Goal: Task Accomplishment & Management: Use online tool/utility

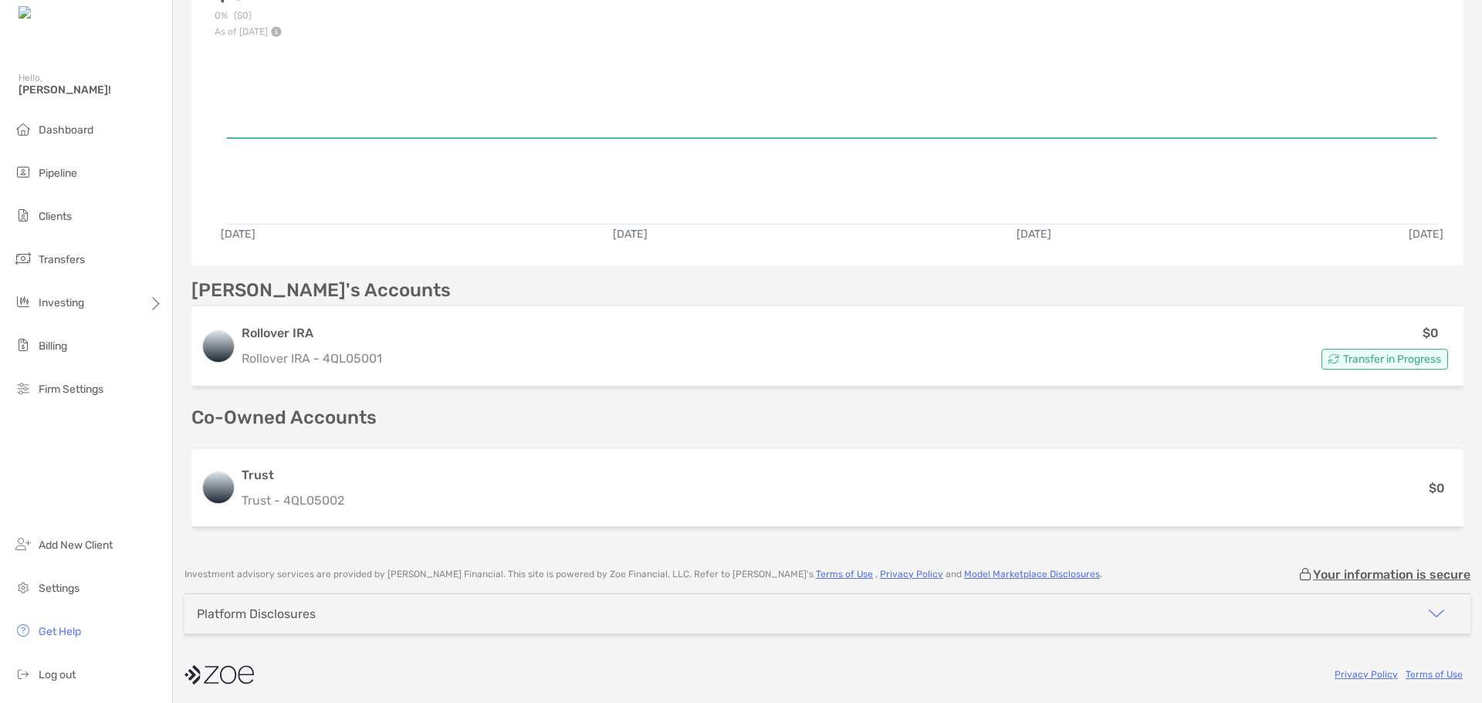
scroll to position [241, 0]
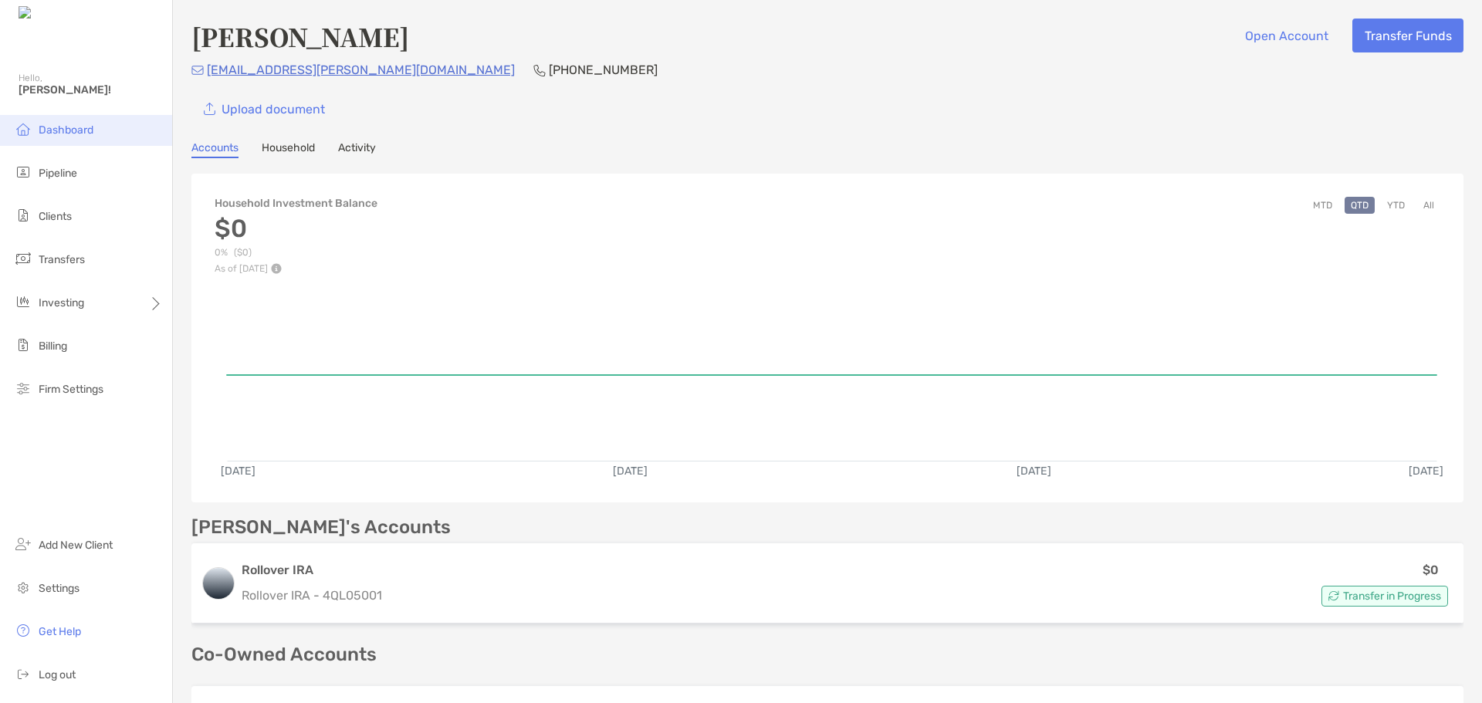
click at [62, 130] on span "Dashboard" at bounding box center [66, 129] width 55 height 13
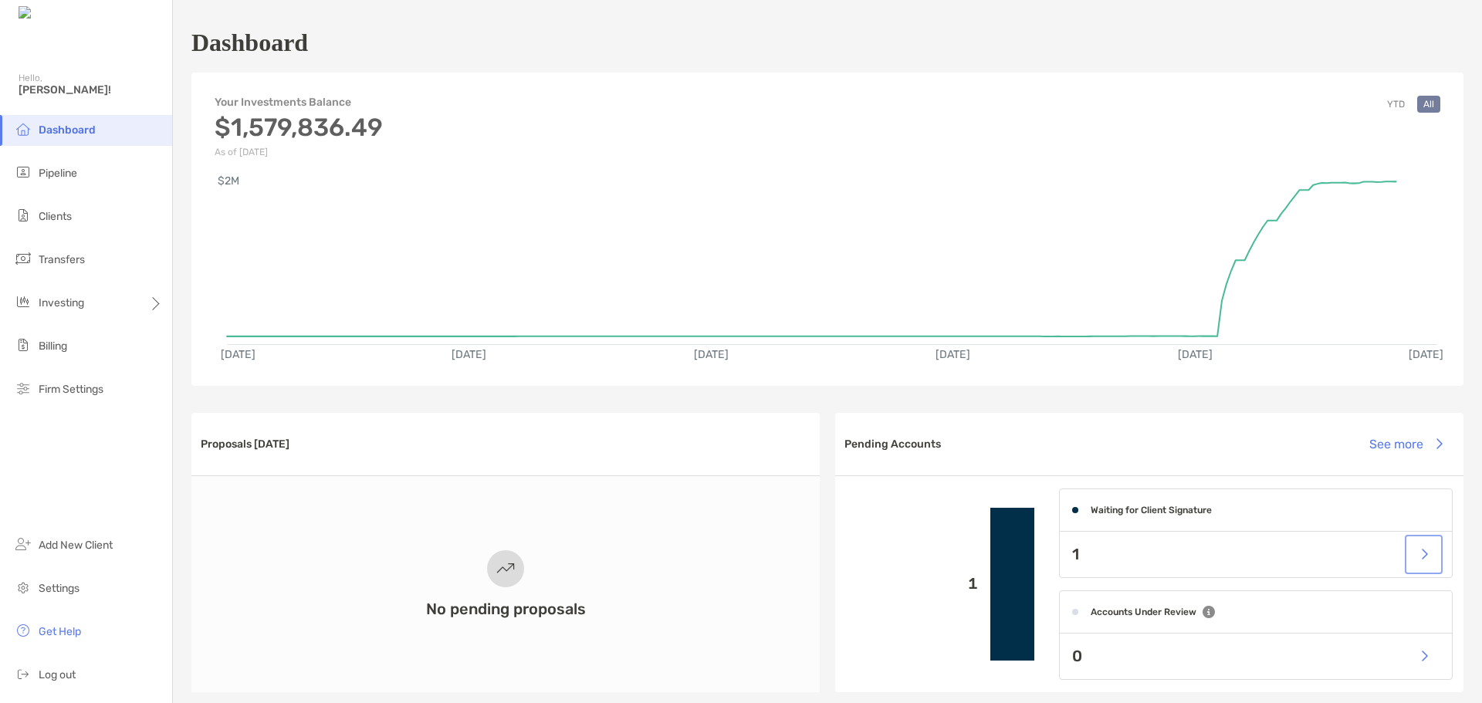
click at [1411, 556] on button "button" at bounding box center [1424, 554] width 32 height 33
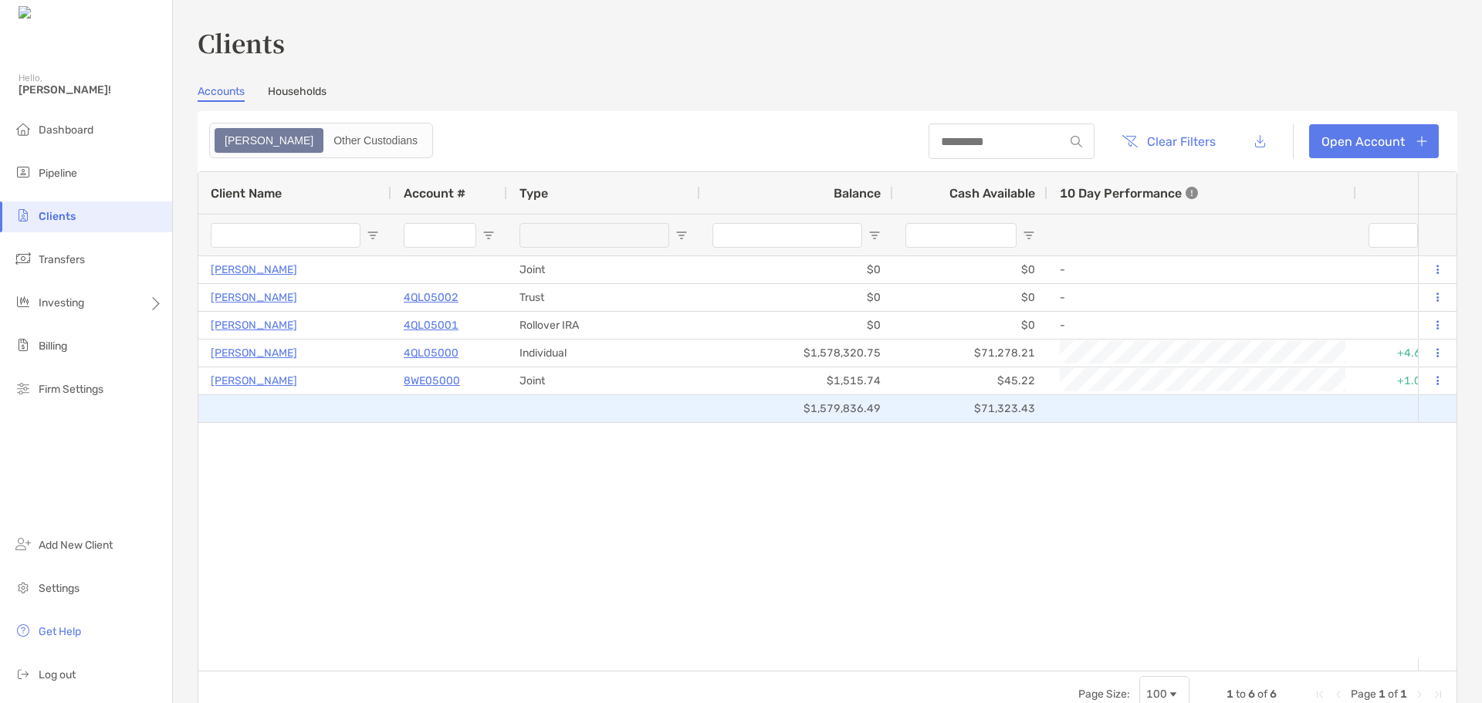
type input "**********"
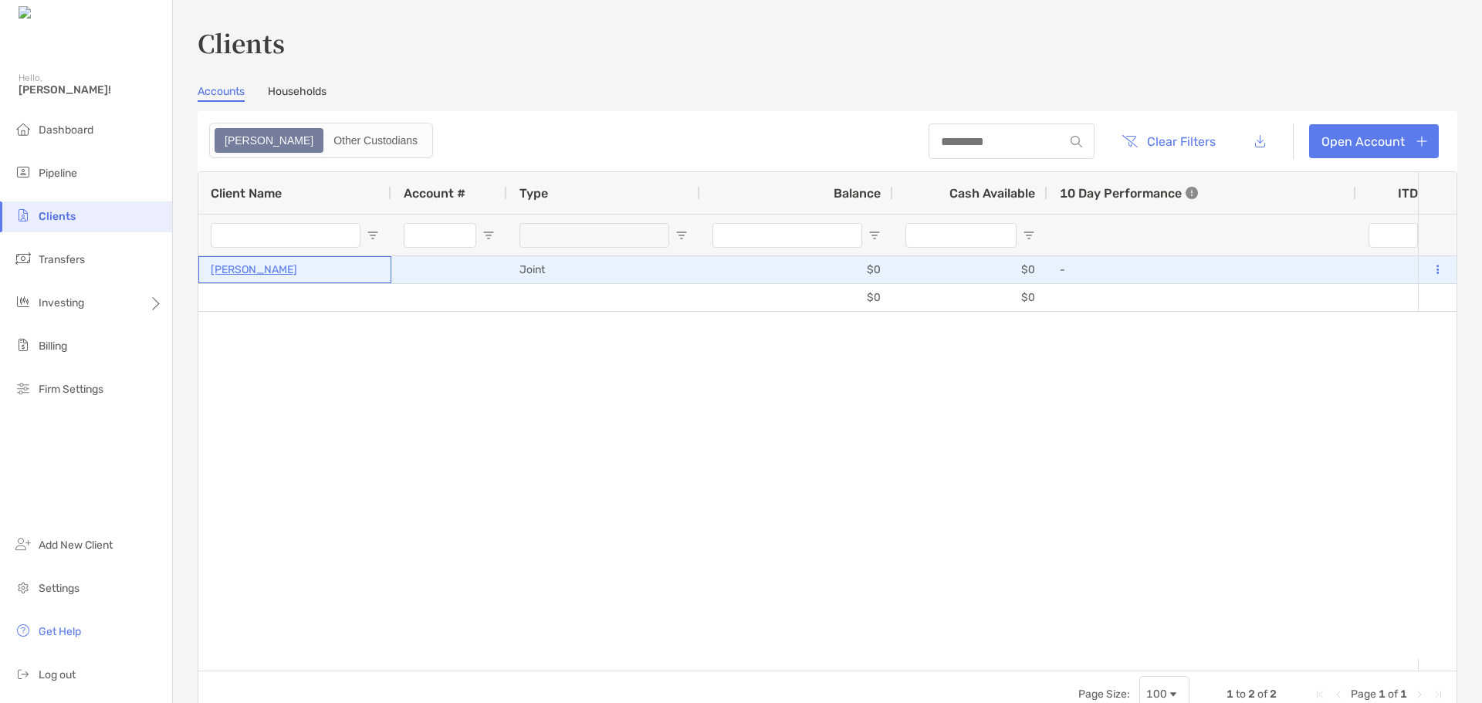
click at [241, 267] on p "[PERSON_NAME]" at bounding box center [254, 269] width 86 height 19
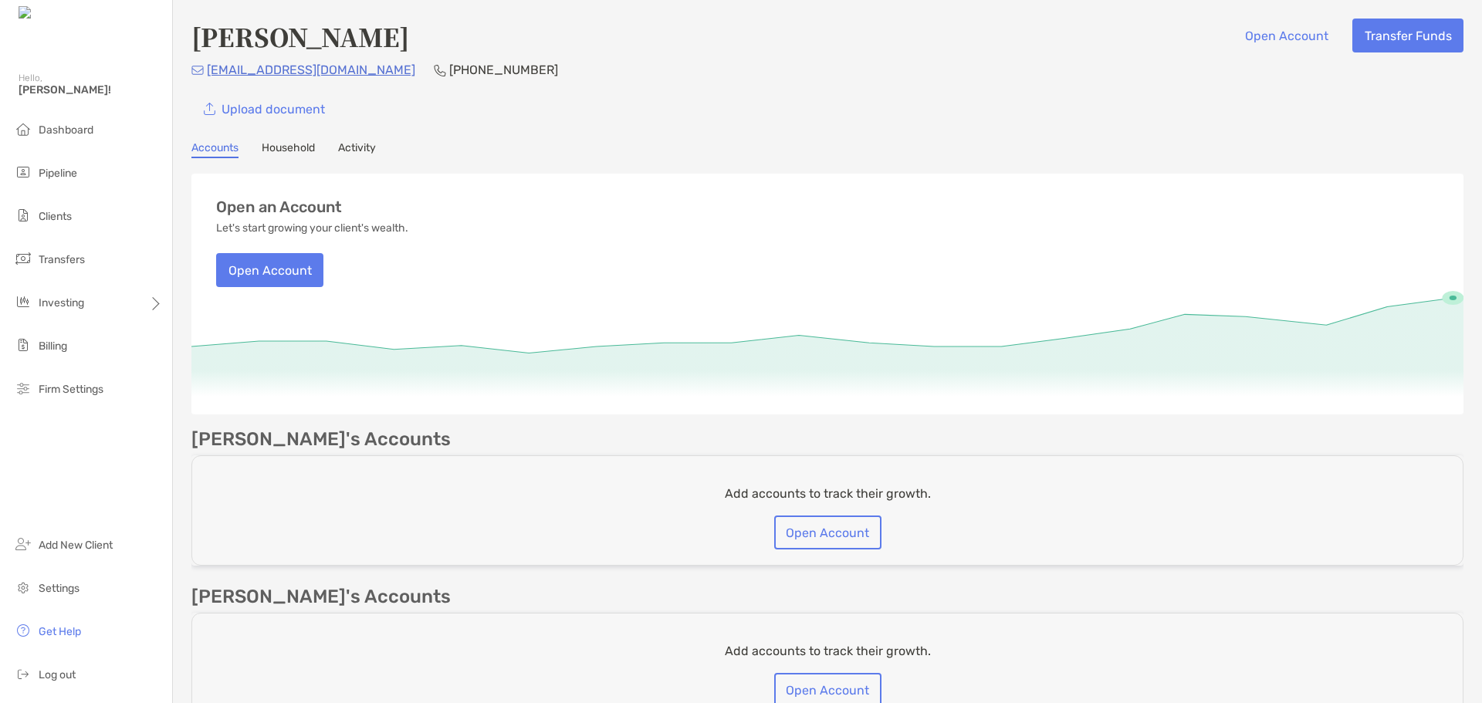
click at [214, 150] on link "Accounts" at bounding box center [214, 149] width 47 height 17
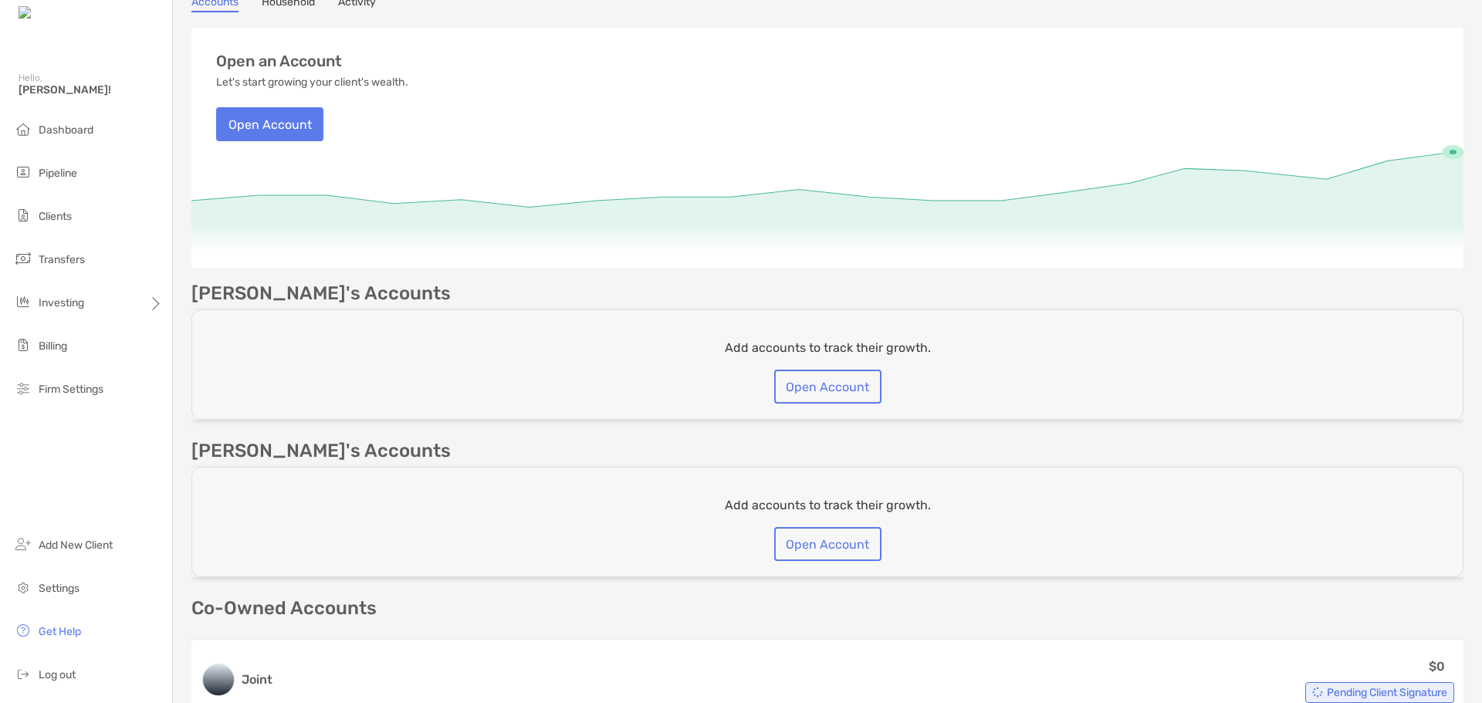
scroll to position [343, 0]
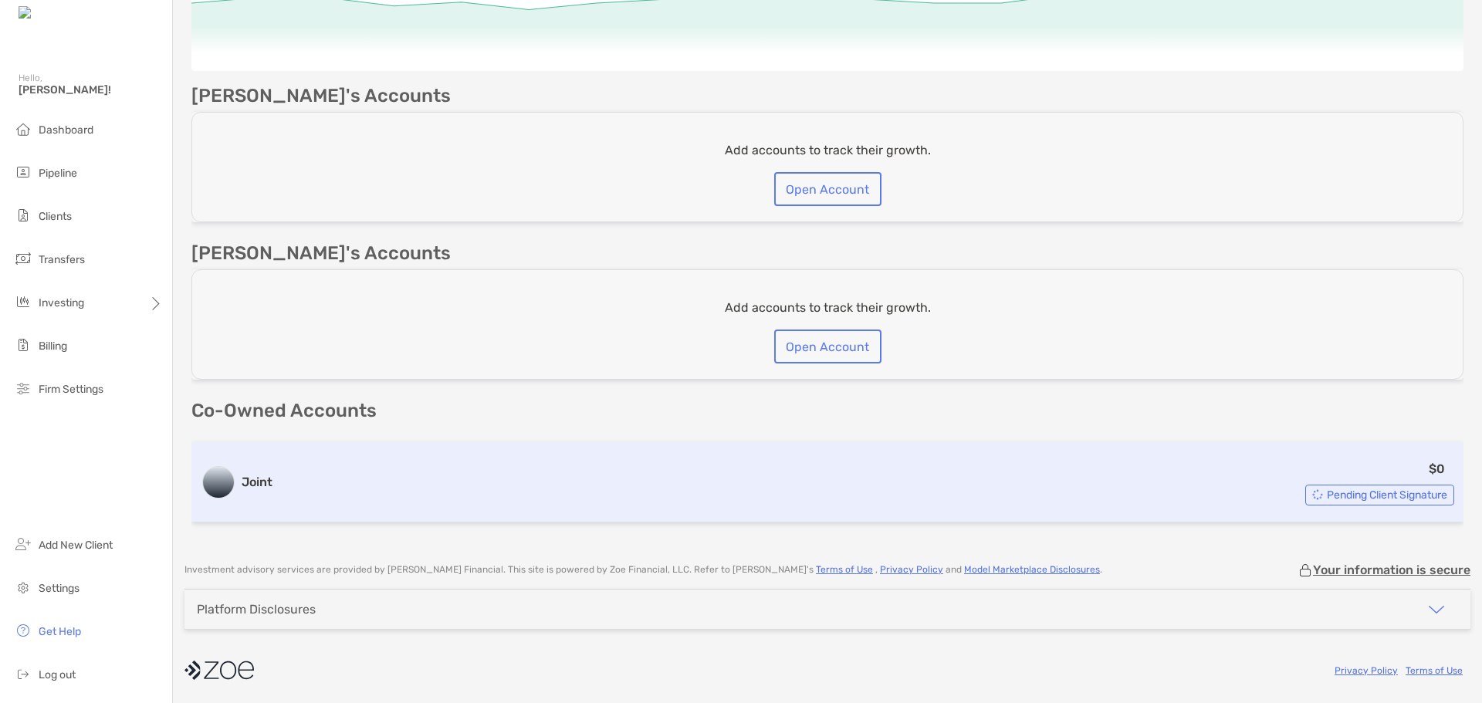
click at [253, 484] on h3 "Joint" at bounding box center [257, 482] width 31 height 19
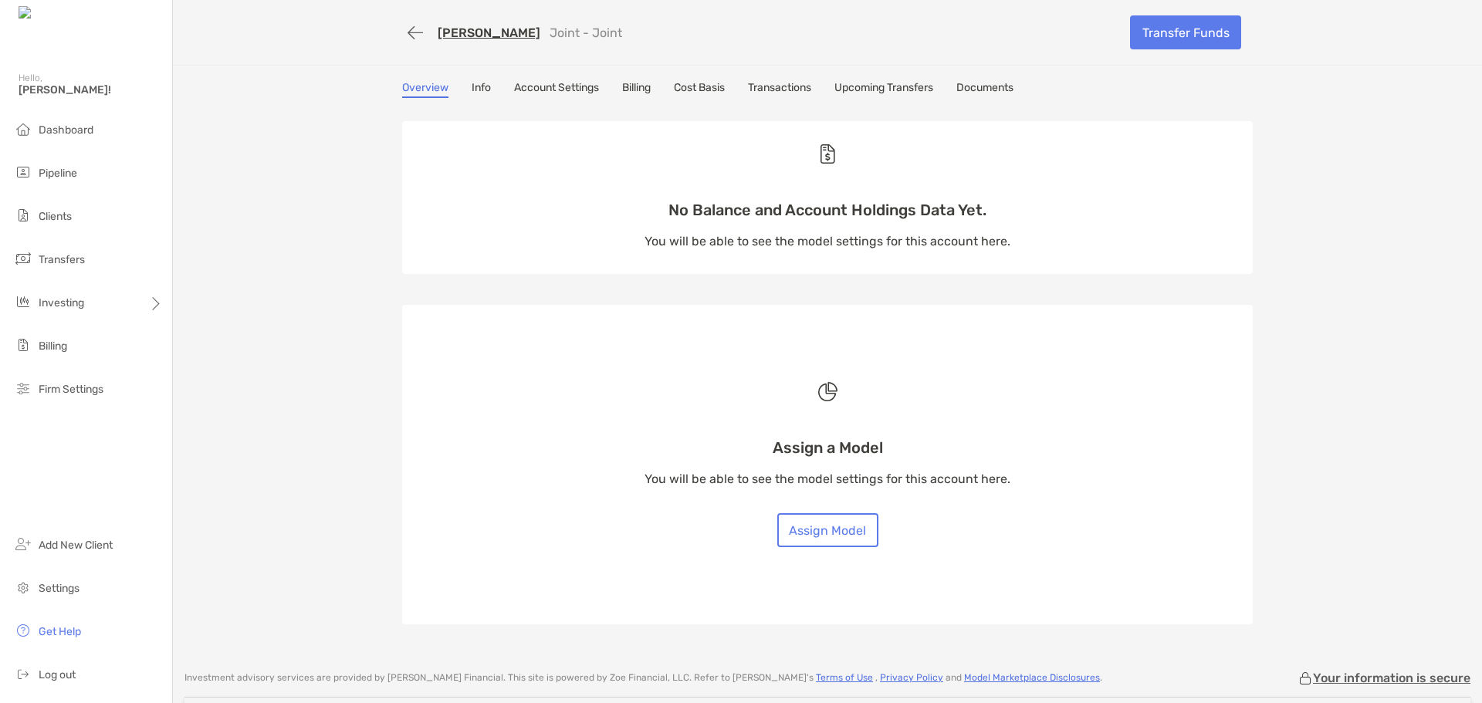
click at [553, 86] on link "Account Settings" at bounding box center [556, 89] width 85 height 17
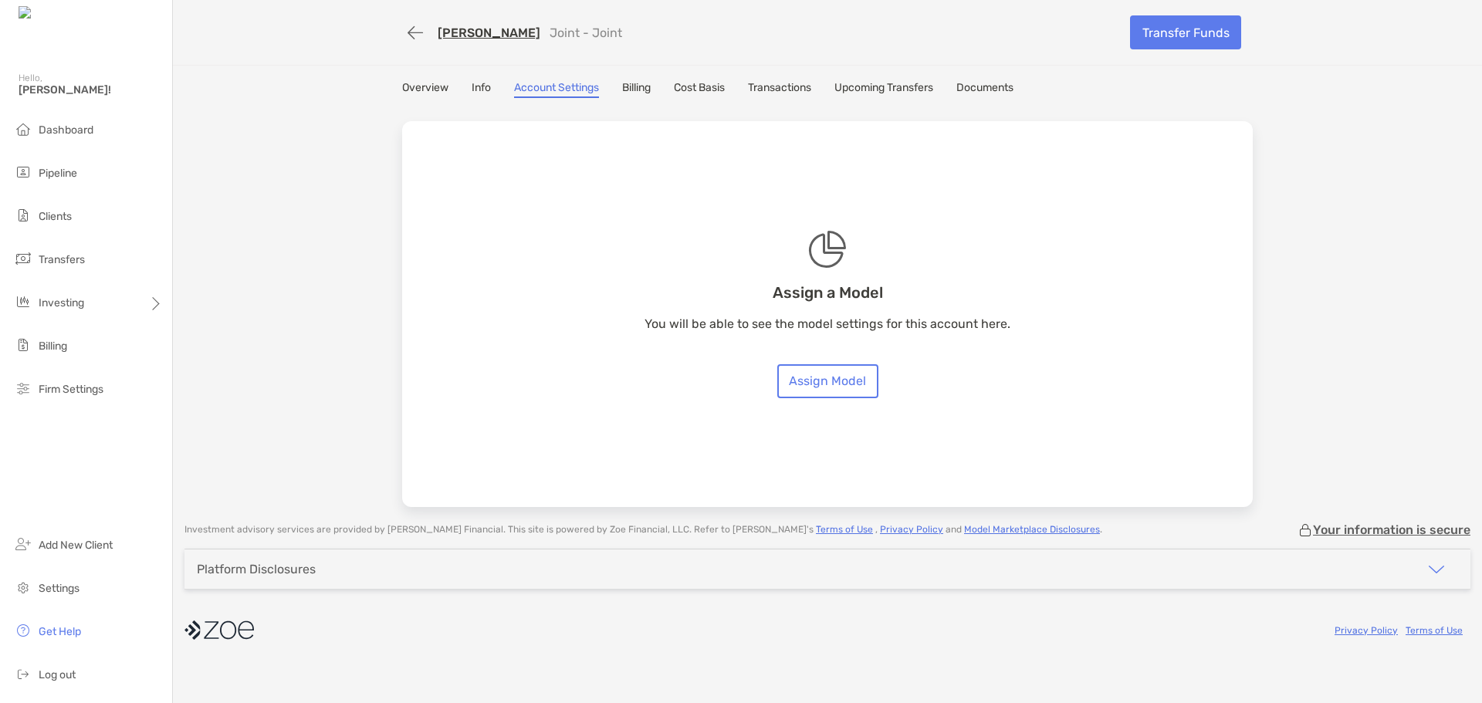
click at [884, 89] on link "Upcoming Transfers" at bounding box center [883, 89] width 99 height 17
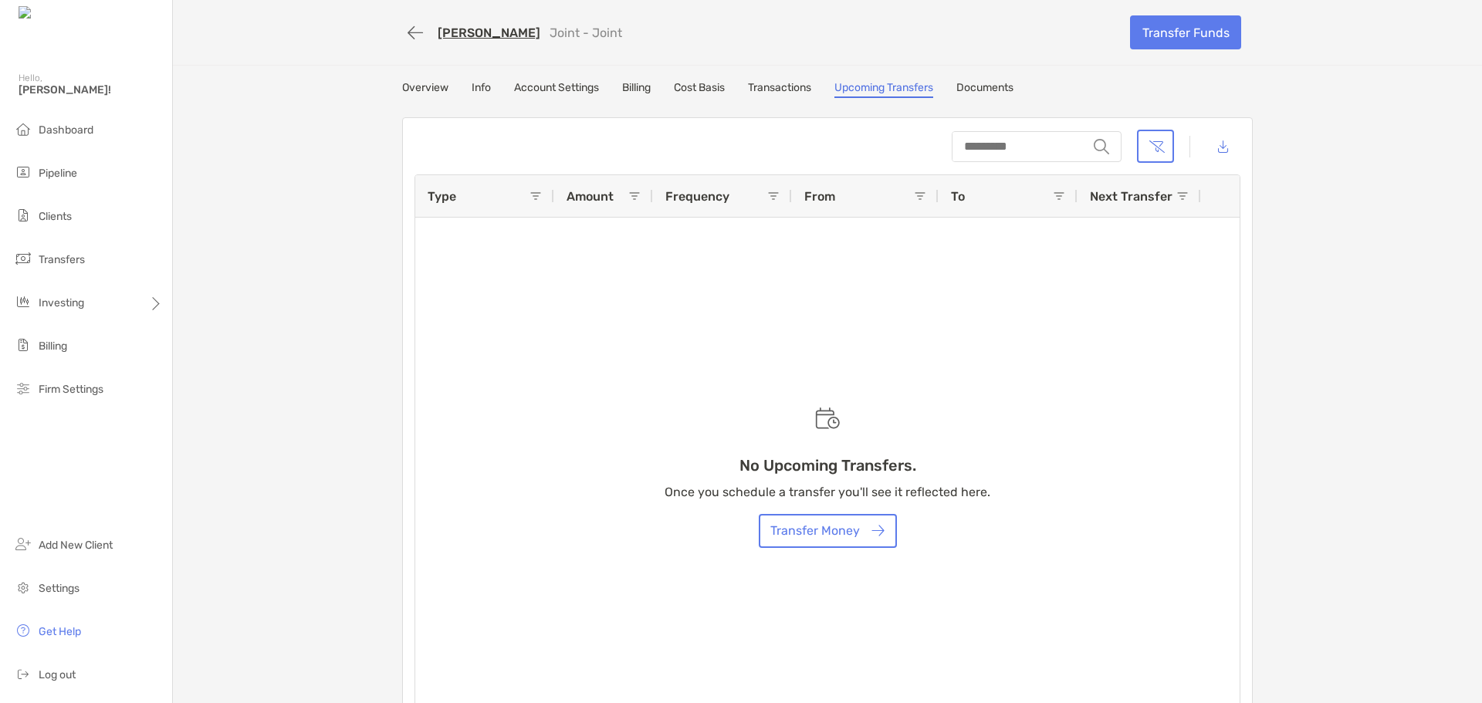
click at [1007, 88] on link "Documents" at bounding box center [984, 89] width 57 height 17
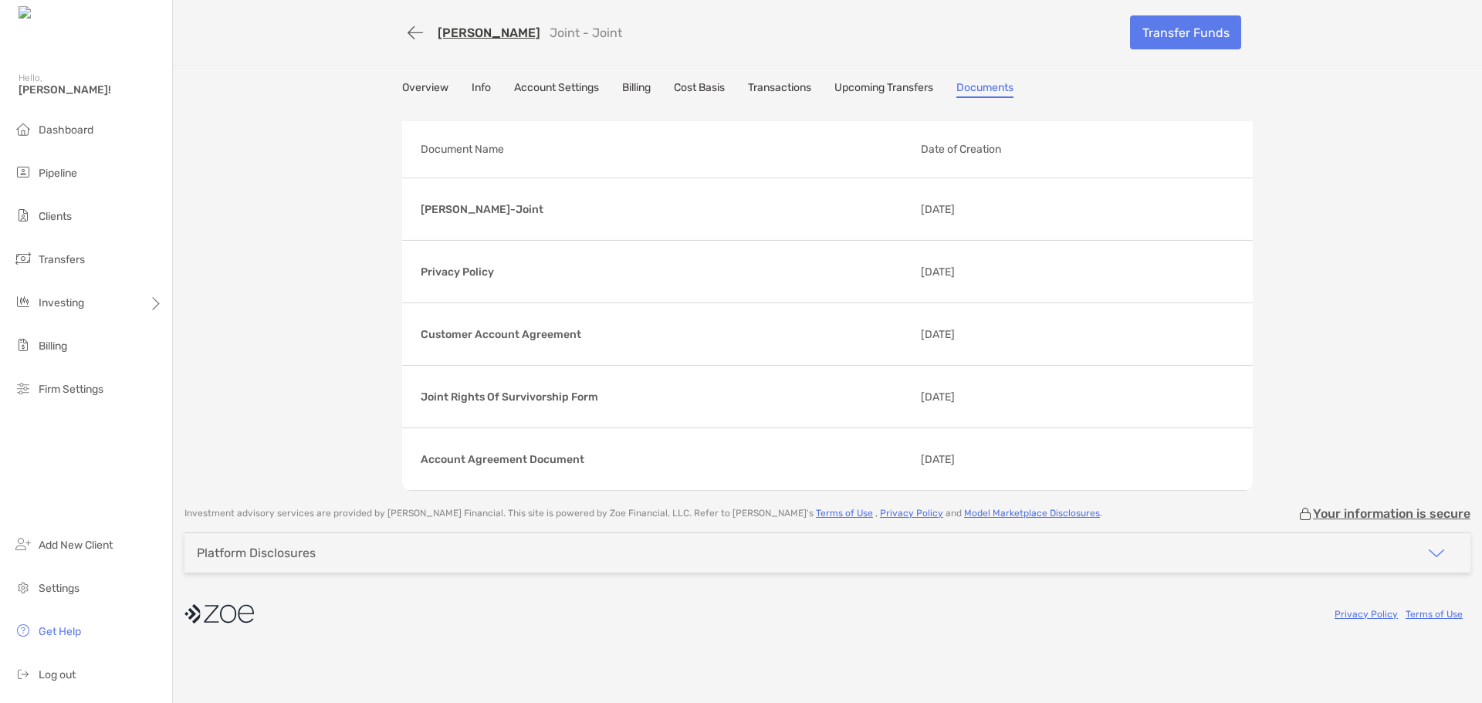
click at [421, 96] on link "Overview" at bounding box center [425, 89] width 46 height 17
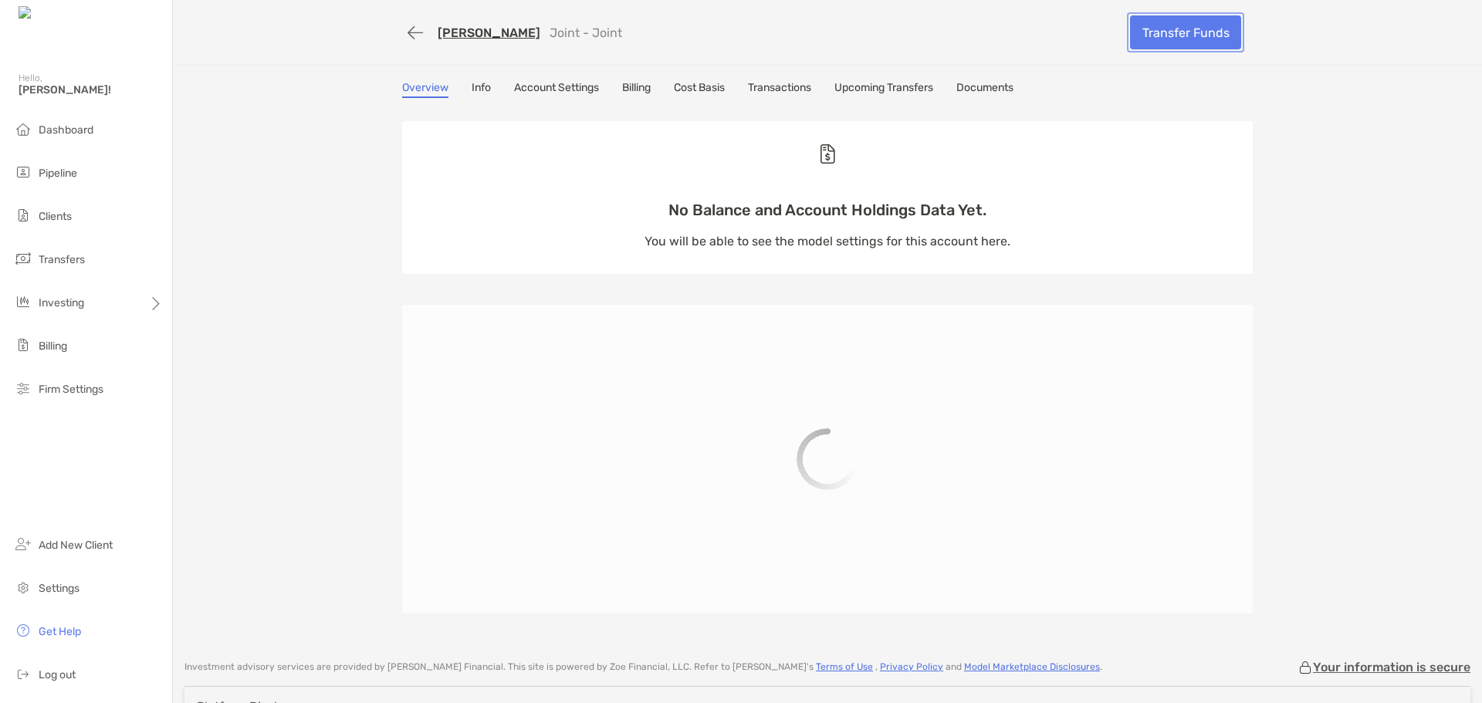
click at [1191, 32] on link "Transfer Funds" at bounding box center [1185, 32] width 111 height 34
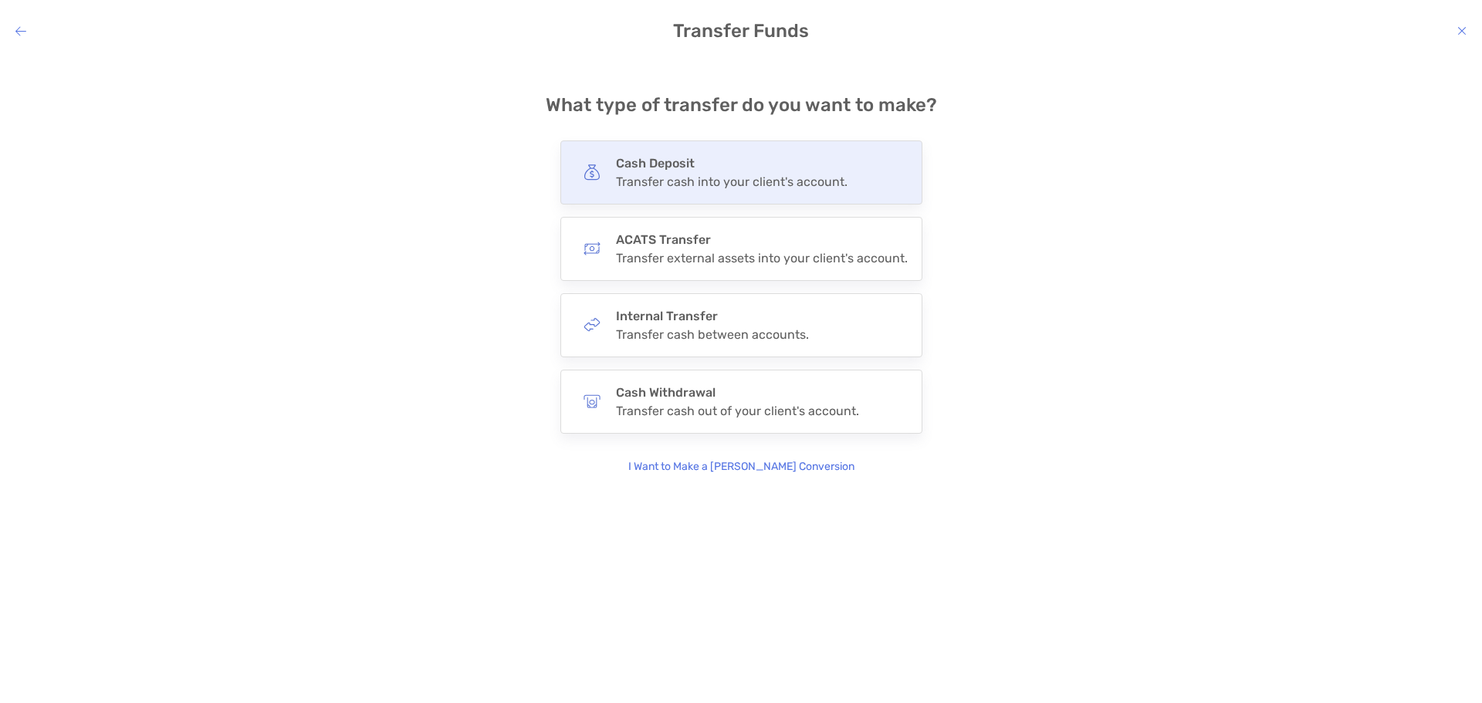
click at [700, 162] on h4 "Cash Deposit" at bounding box center [732, 163] width 232 height 15
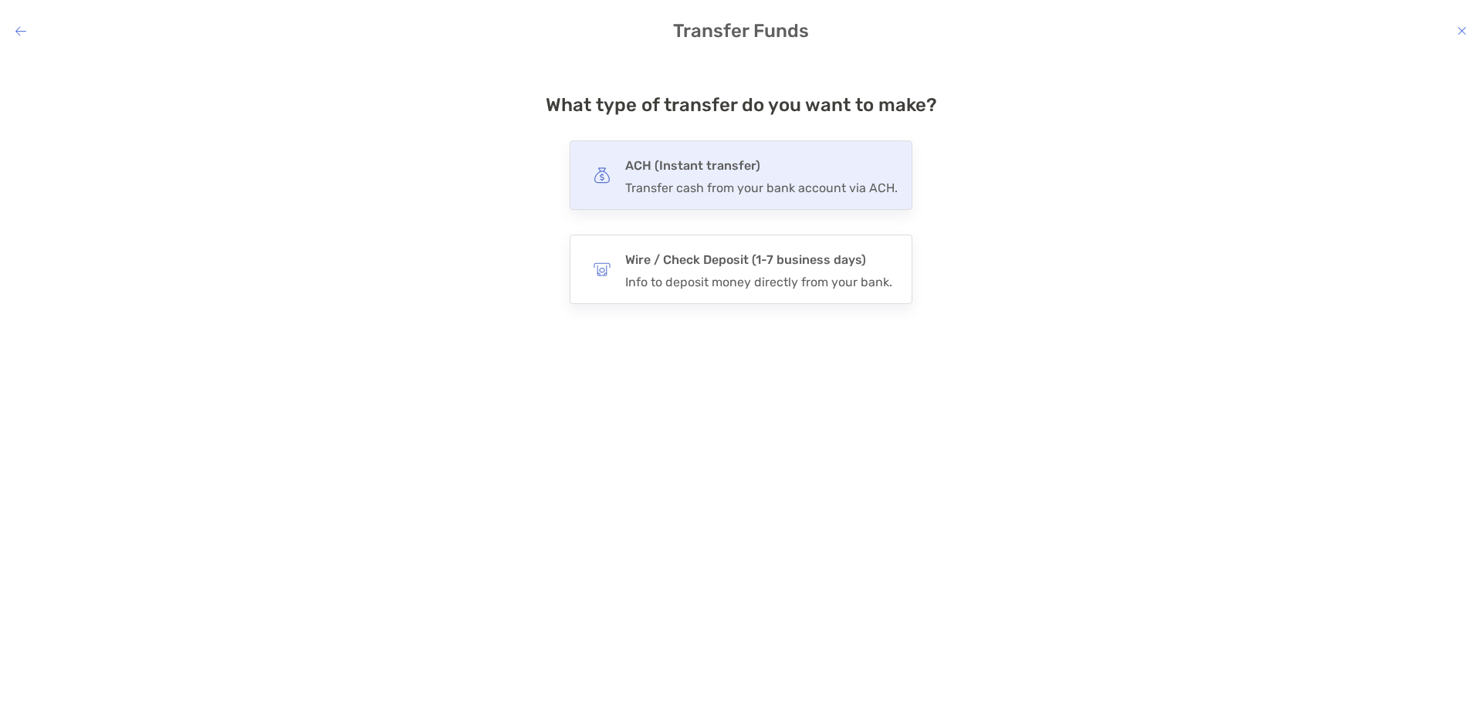
click at [702, 191] on div "Transfer cash from your bank account via ACH." at bounding box center [761, 188] width 272 height 15
click at [0, 0] on input "***" at bounding box center [0, 0] width 0 height 0
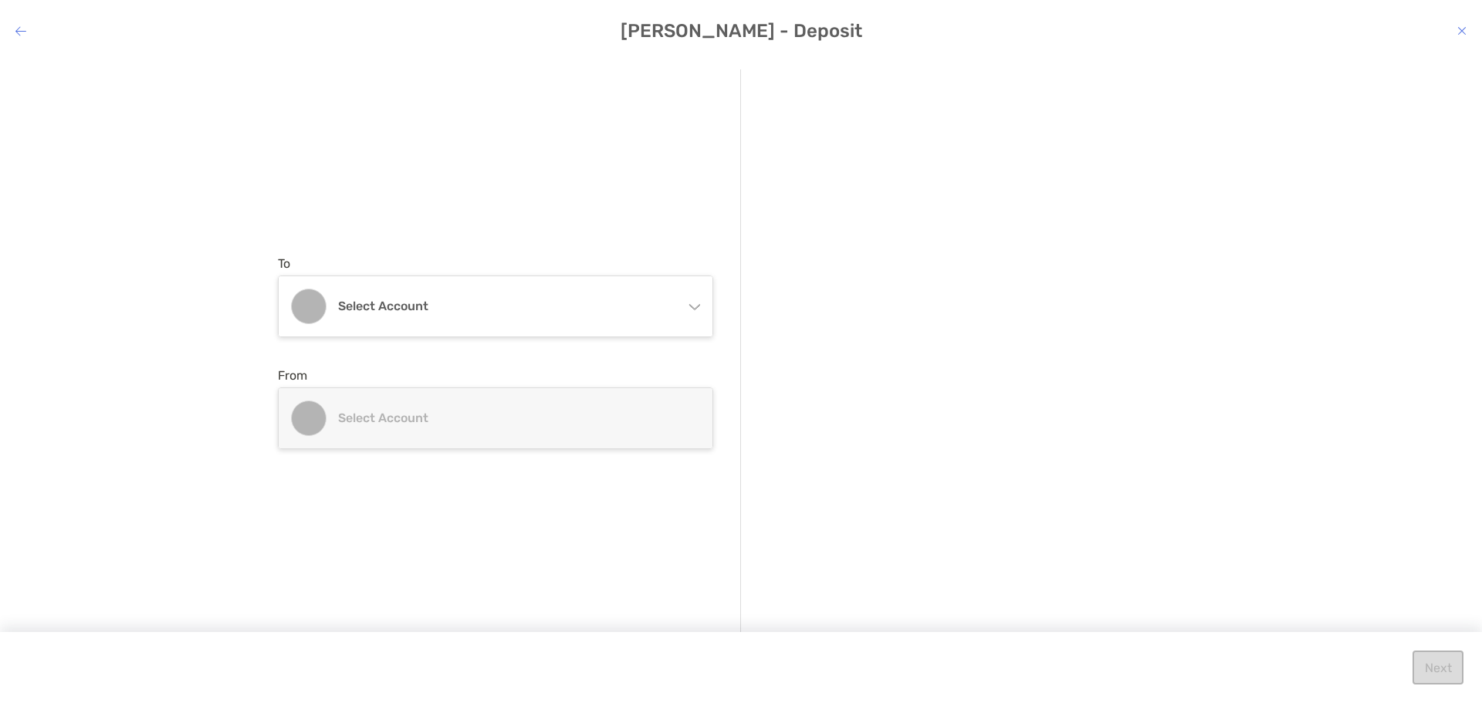
click at [698, 306] on icon "modal" at bounding box center [694, 306] width 11 height 5
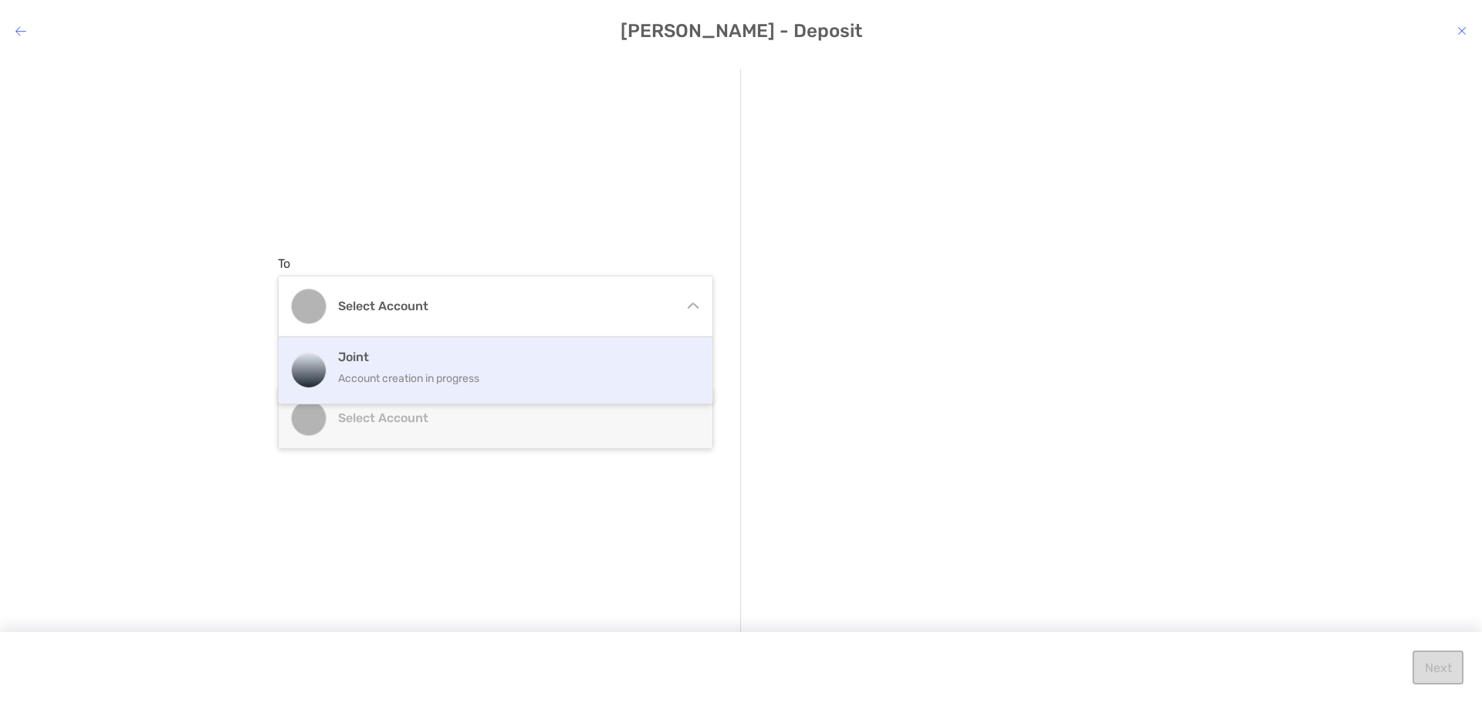
click at [512, 373] on p "Account creation in progress" at bounding box center [512, 378] width 348 height 19
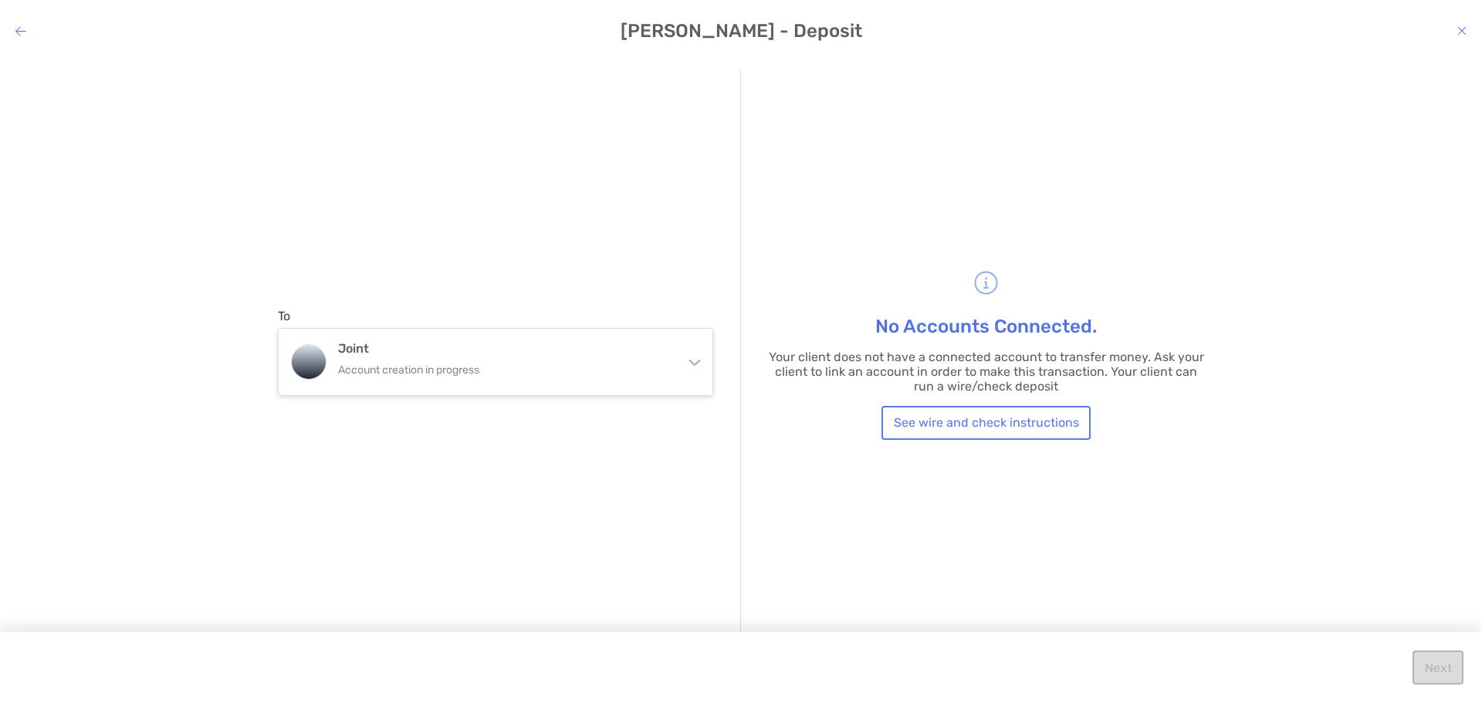
click at [1466, 27] on icon "modal" at bounding box center [1461, 31] width 9 height 12
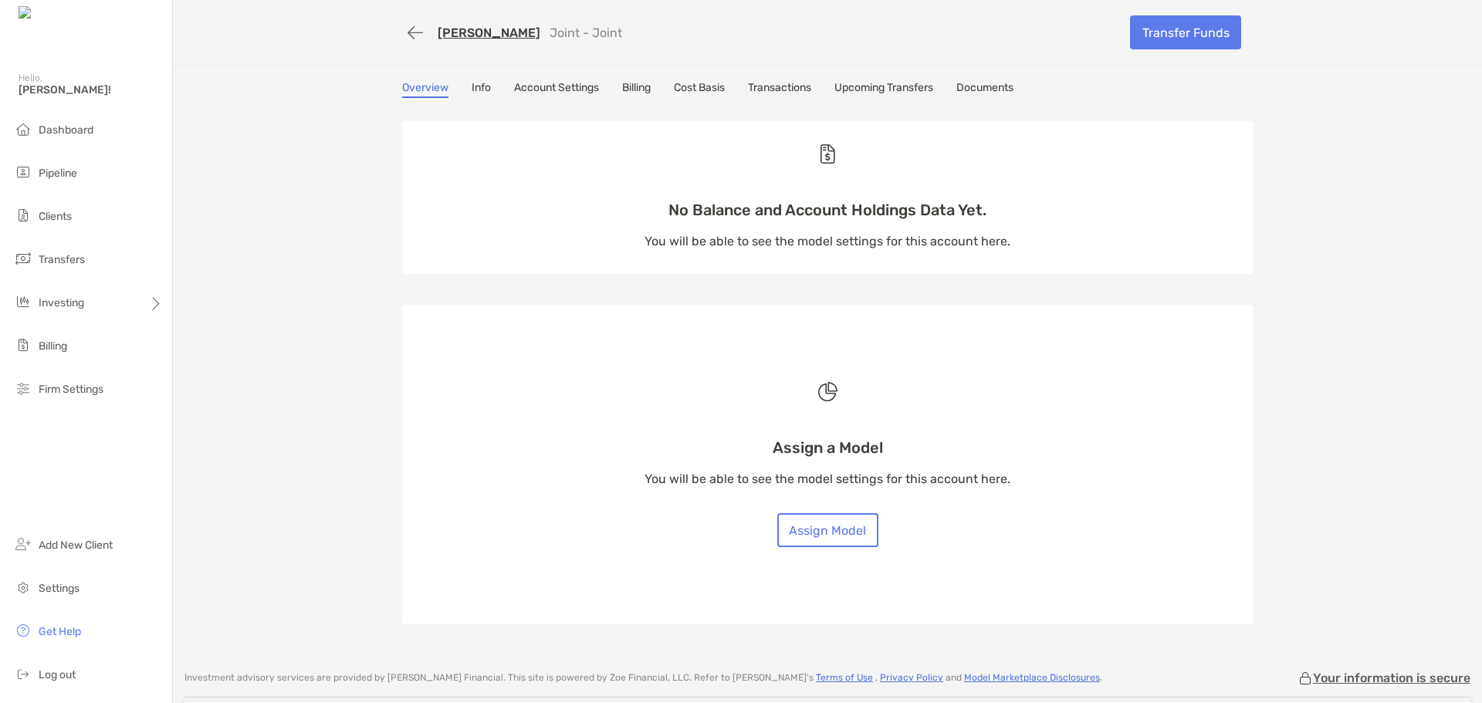
click at [979, 81] on link "Documents" at bounding box center [984, 89] width 57 height 17
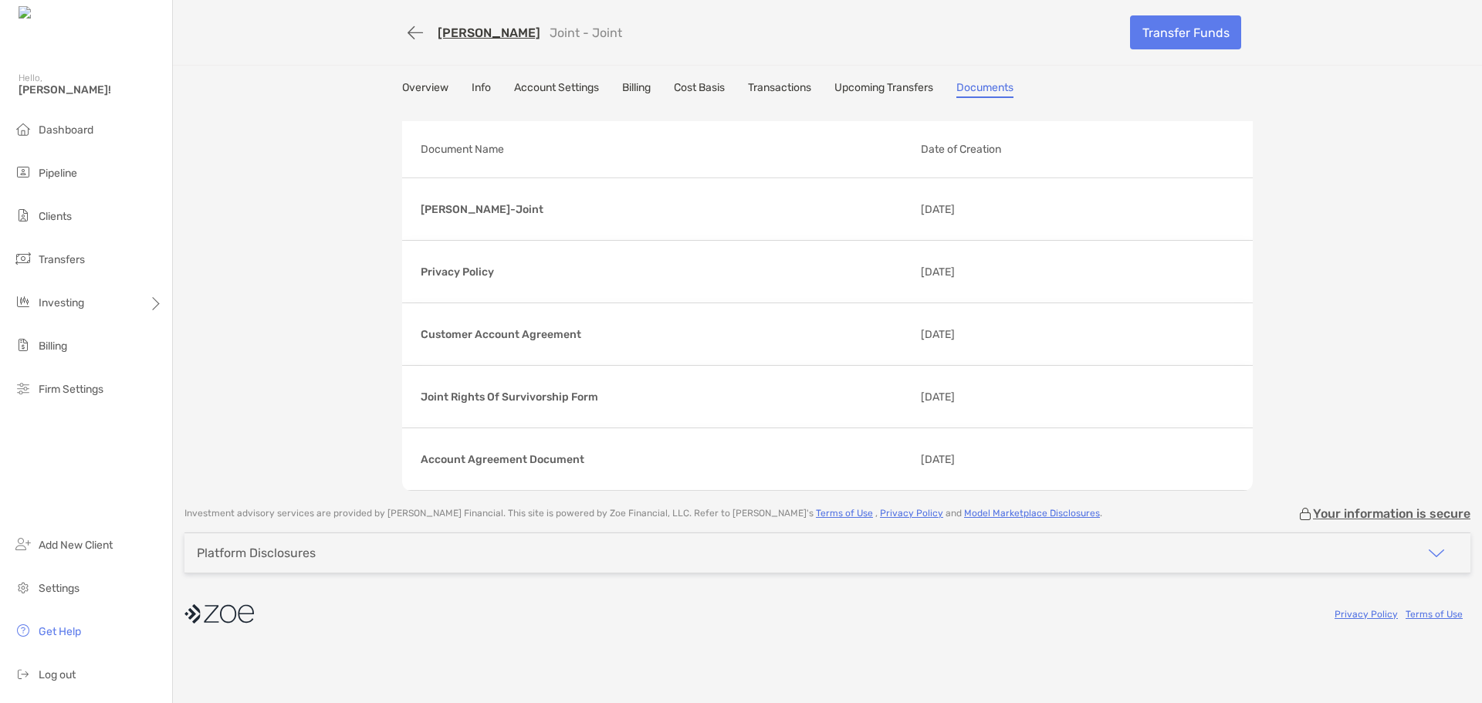
click at [554, 90] on link "Account Settings" at bounding box center [556, 89] width 85 height 17
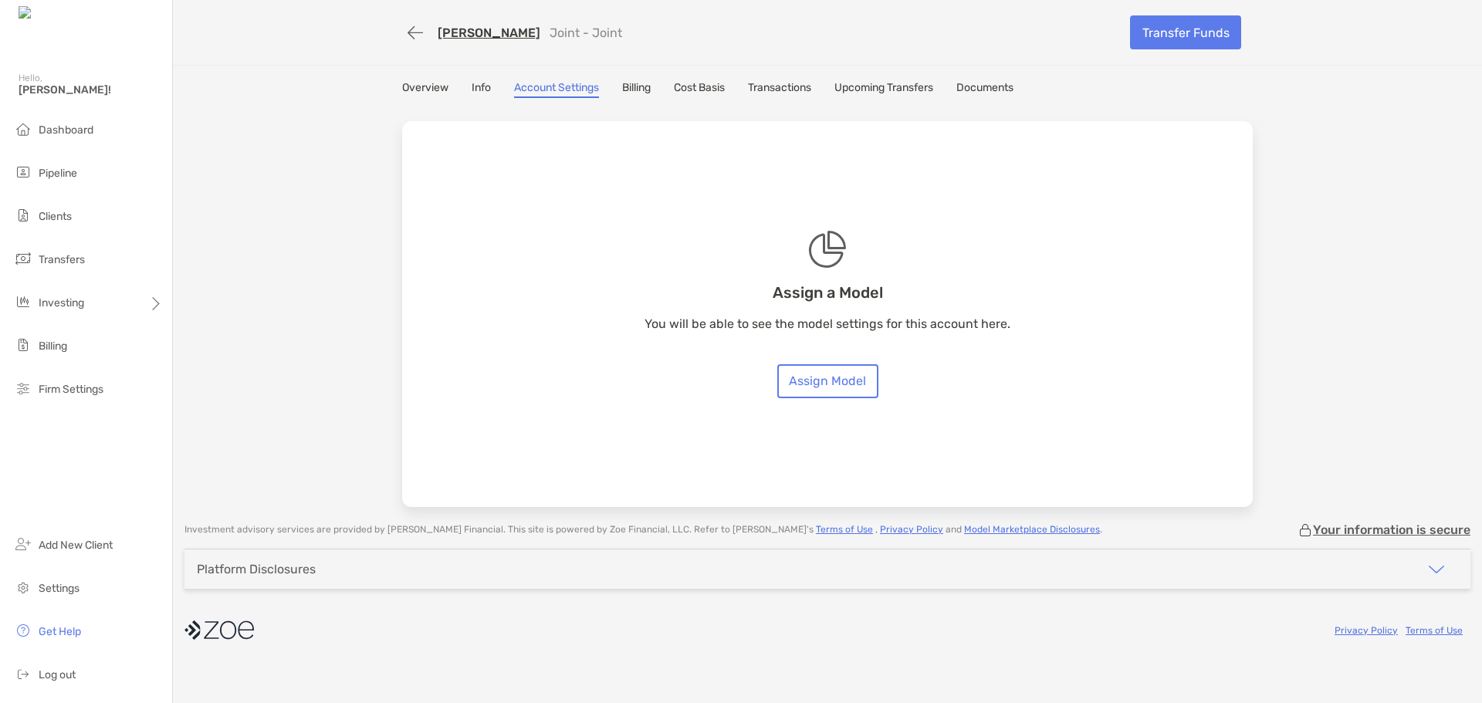
click at [466, 89] on div "Overview Info Account Settings Billing Cost Basis Transactions Upcoming Transfe…" at bounding box center [827, 89] width 851 height 17
click at [493, 89] on div "Overview Info Account Settings Billing Cost Basis Transactions Upcoming Transfe…" at bounding box center [827, 89] width 851 height 17
click at [490, 89] on link "Info" at bounding box center [481, 89] width 19 height 17
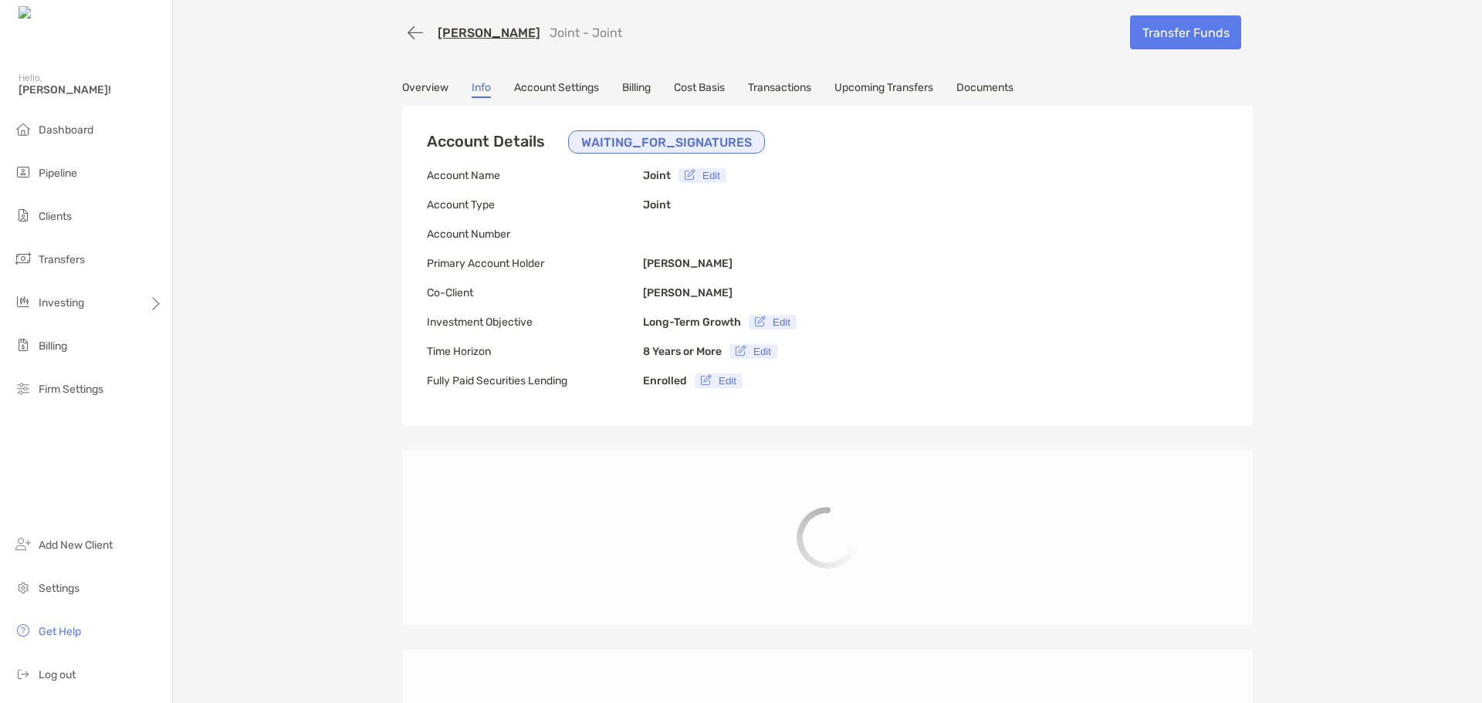
type input "**********"
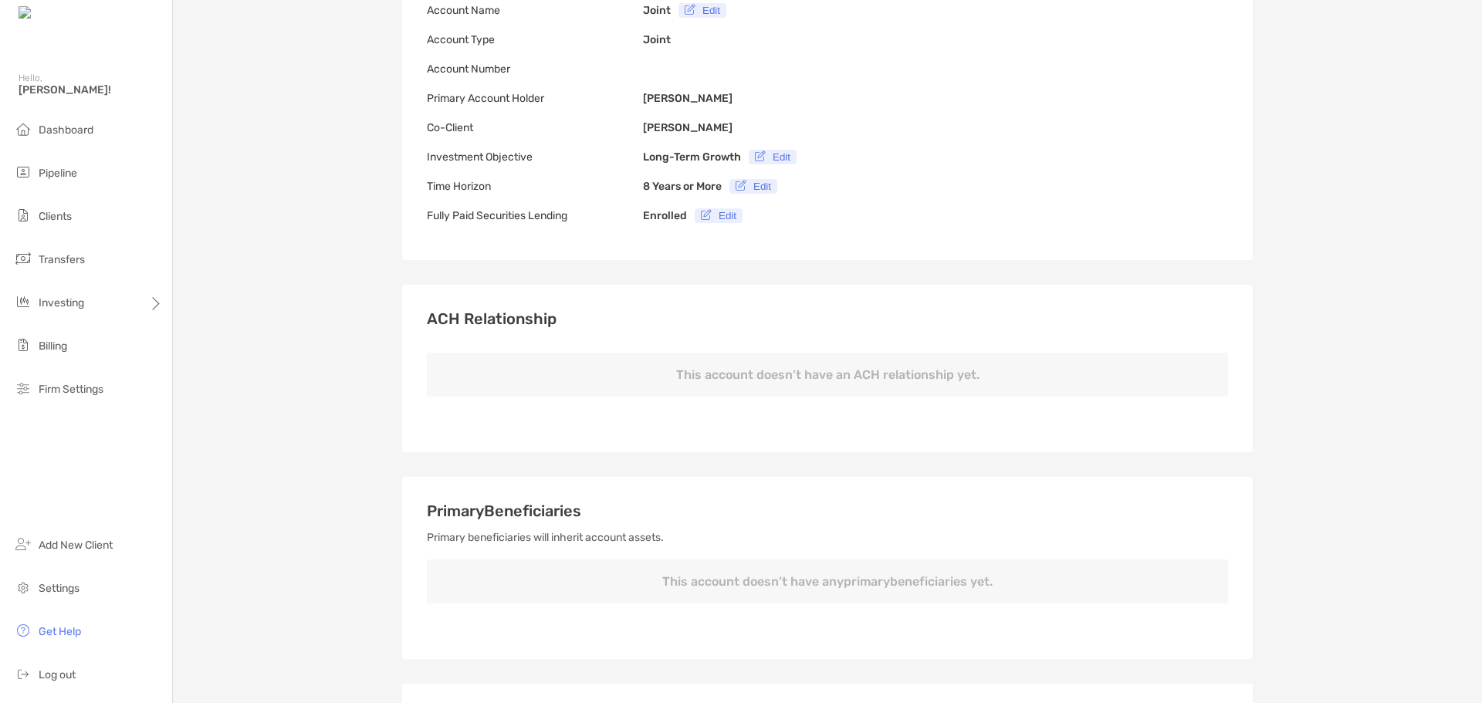
scroll to position [313, 0]
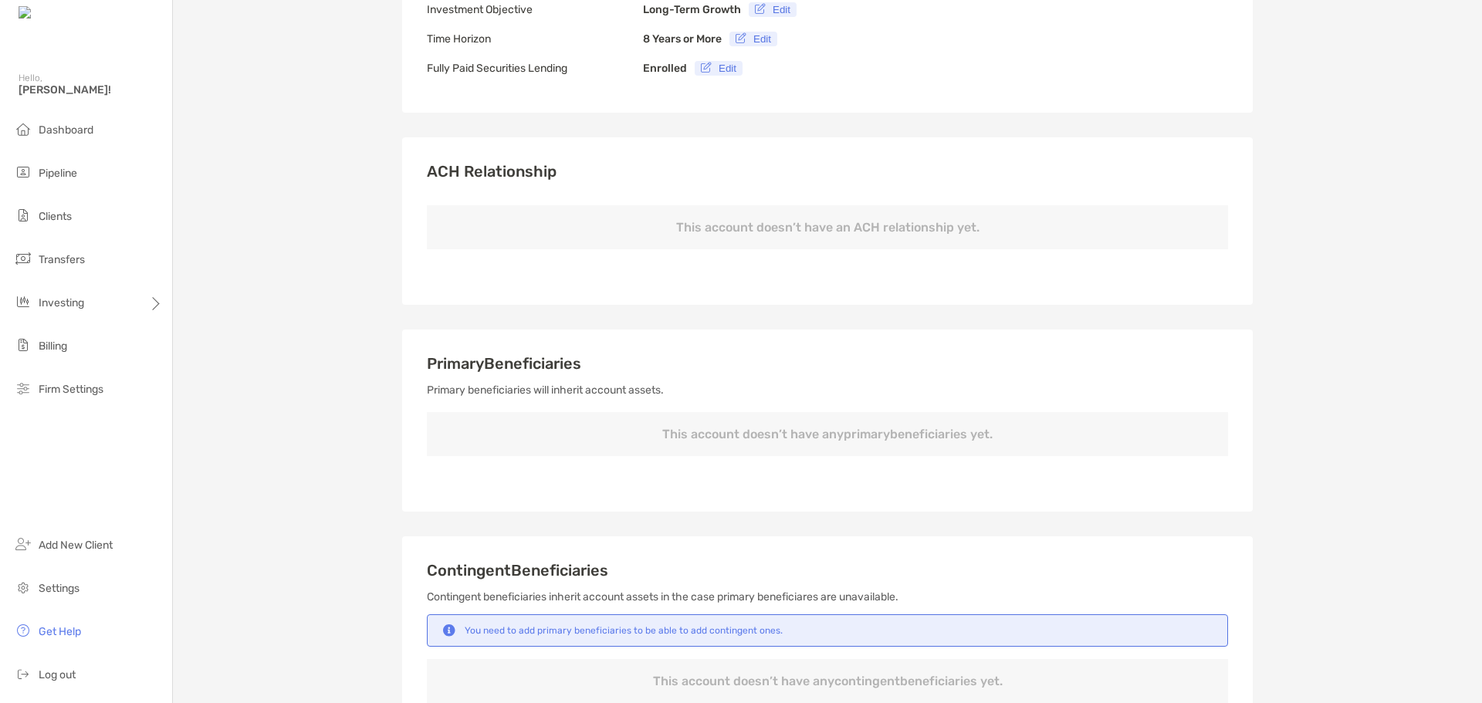
click at [627, 226] on p "This account doesn’t have an ACH relationship yet." at bounding box center [827, 227] width 801 height 44
click at [815, 222] on p "This account doesn’t have an ACH relationship yet." at bounding box center [827, 227] width 801 height 44
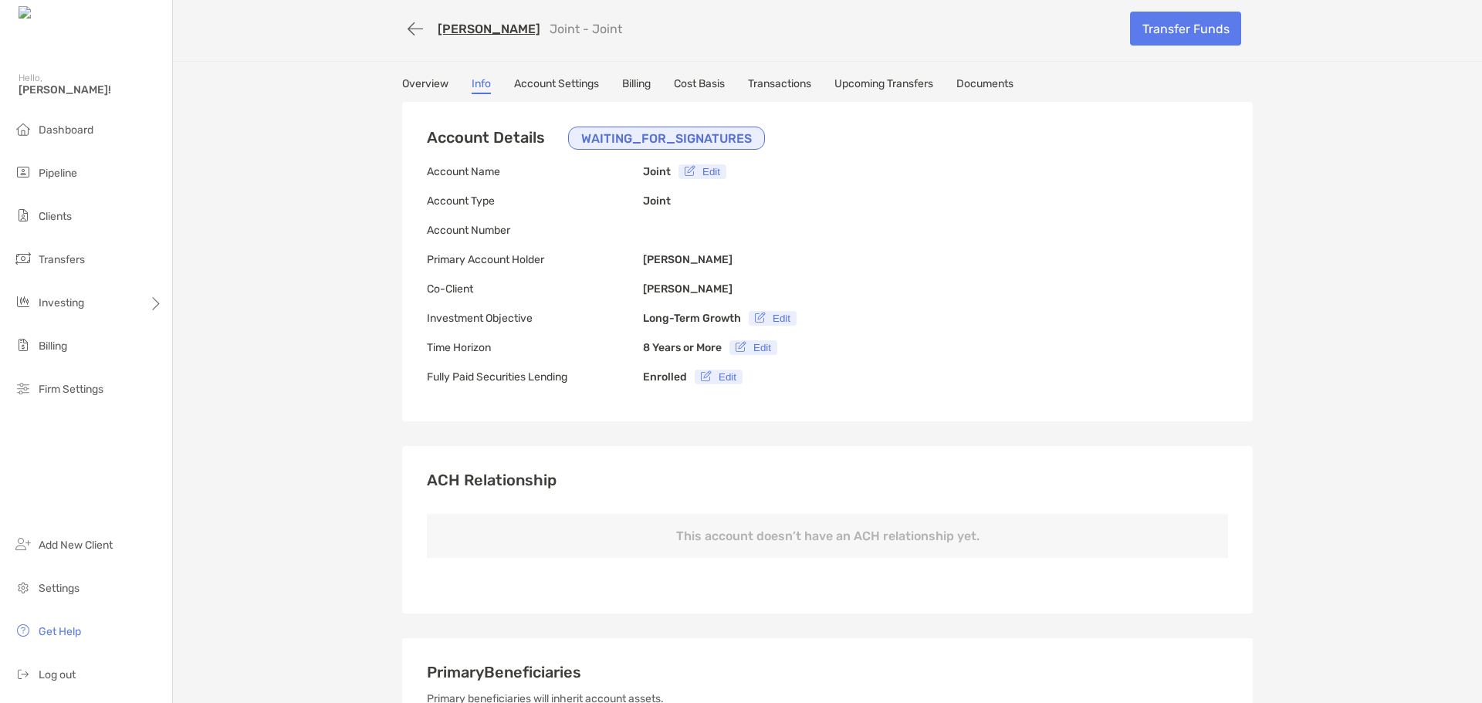
scroll to position [0, 0]
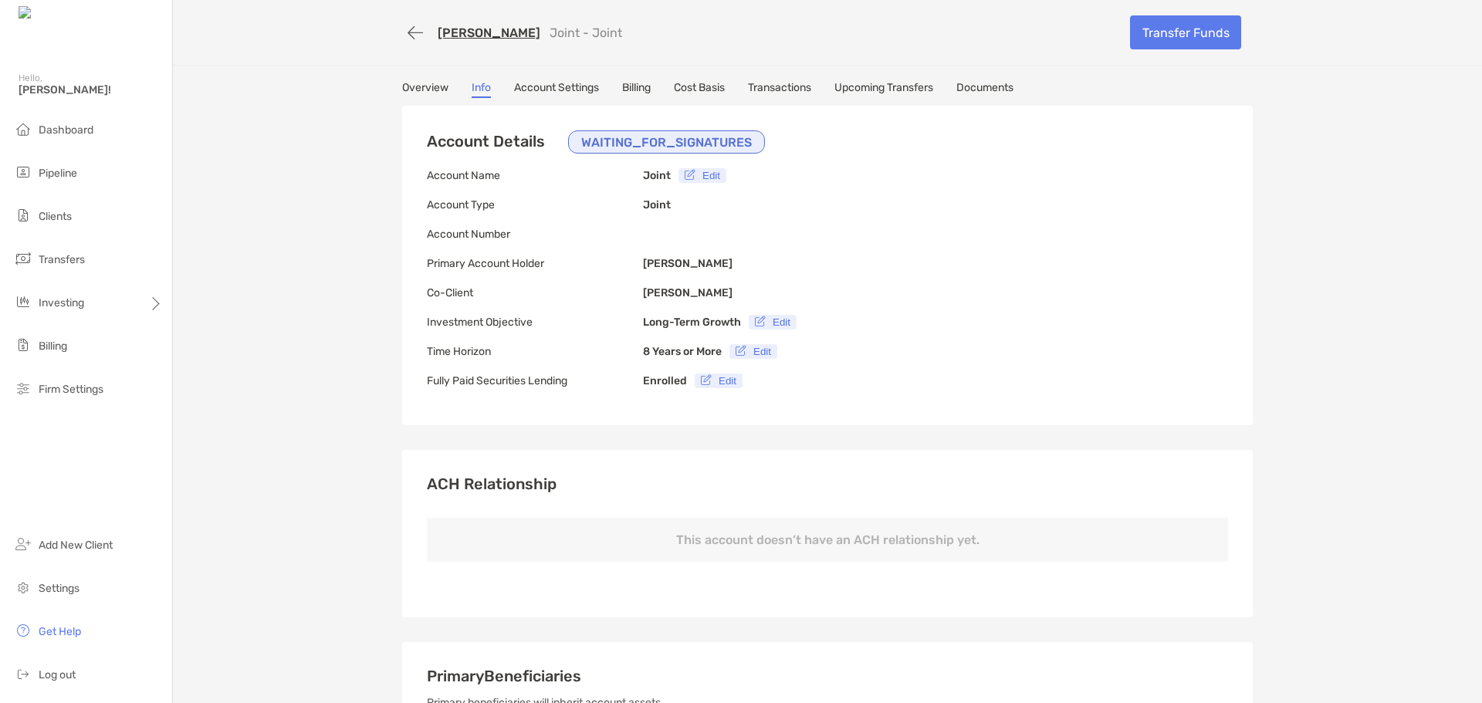
click at [960, 83] on link "Documents" at bounding box center [984, 89] width 57 height 17
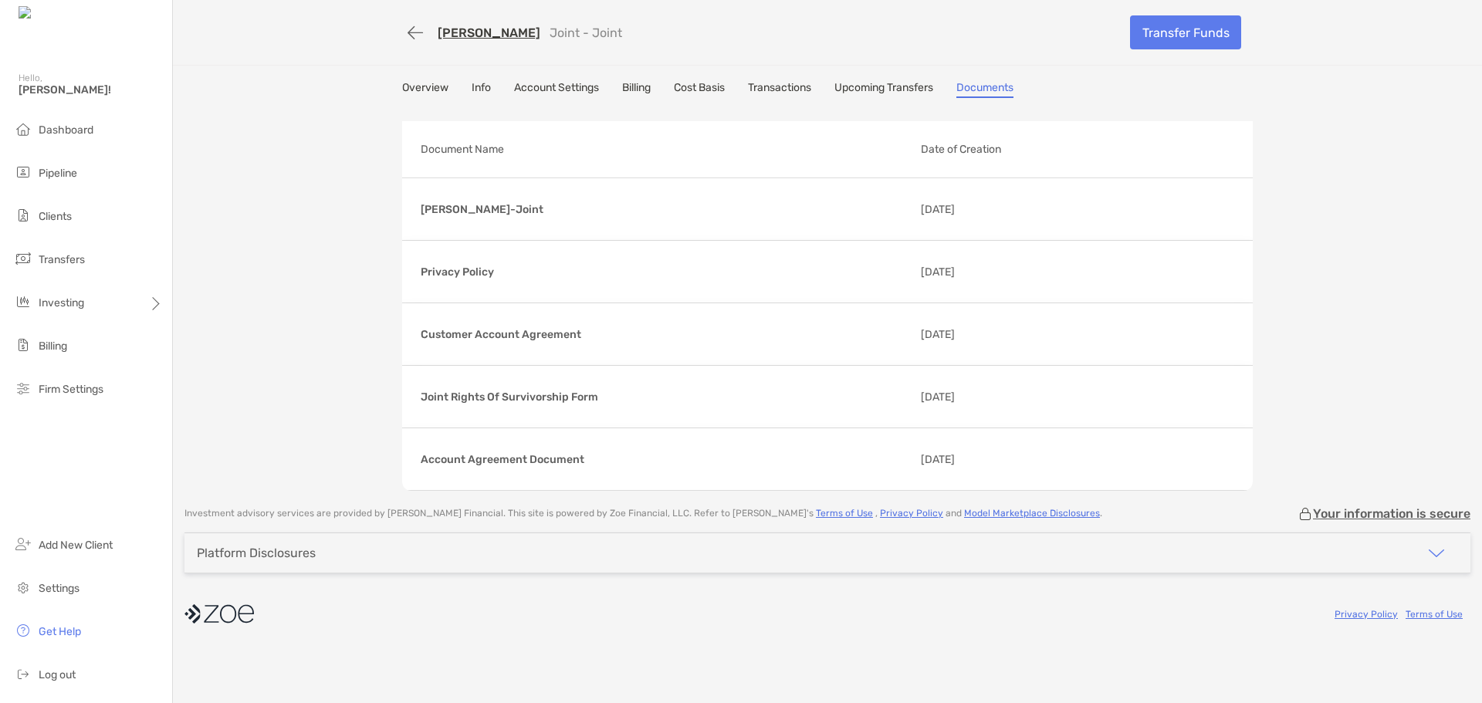
click at [872, 92] on link "Upcoming Transfers" at bounding box center [883, 89] width 99 height 17
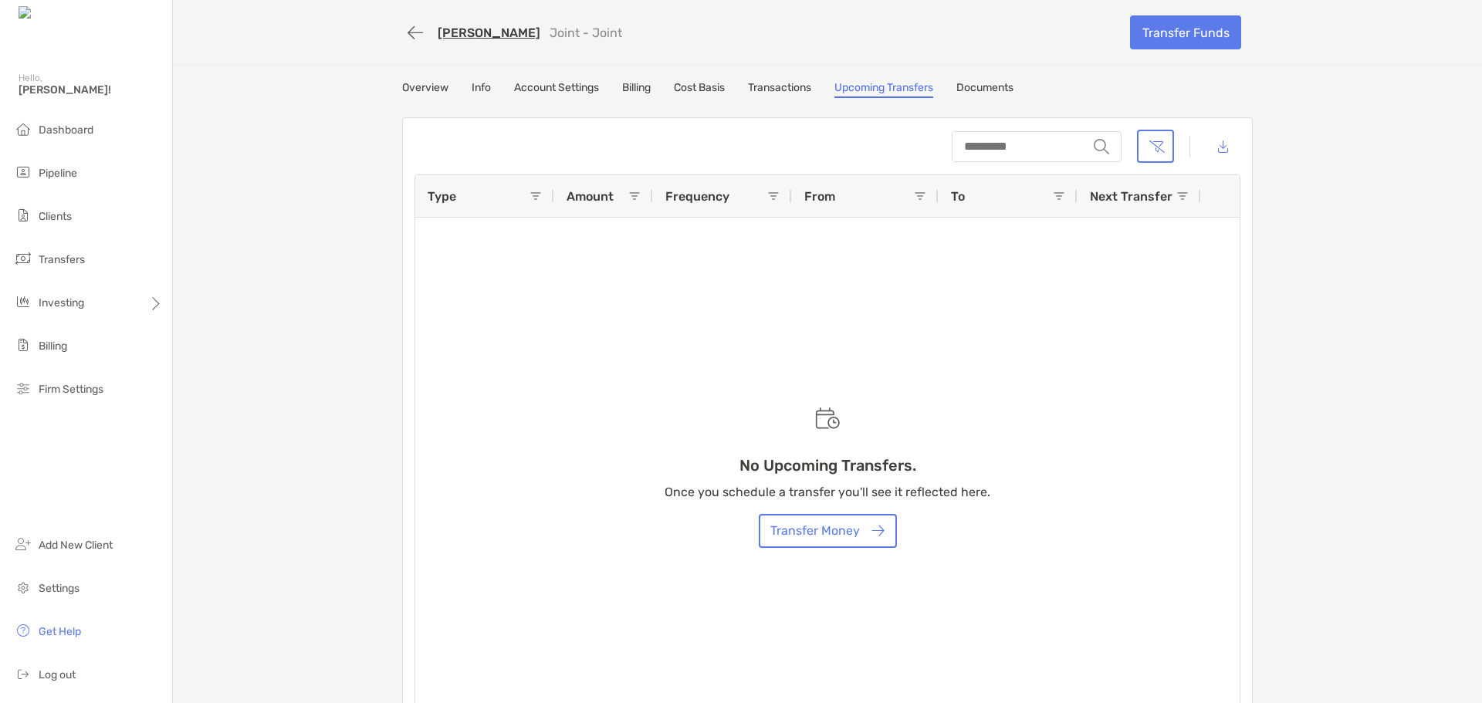
click at [771, 84] on link "Transactions" at bounding box center [779, 89] width 63 height 17
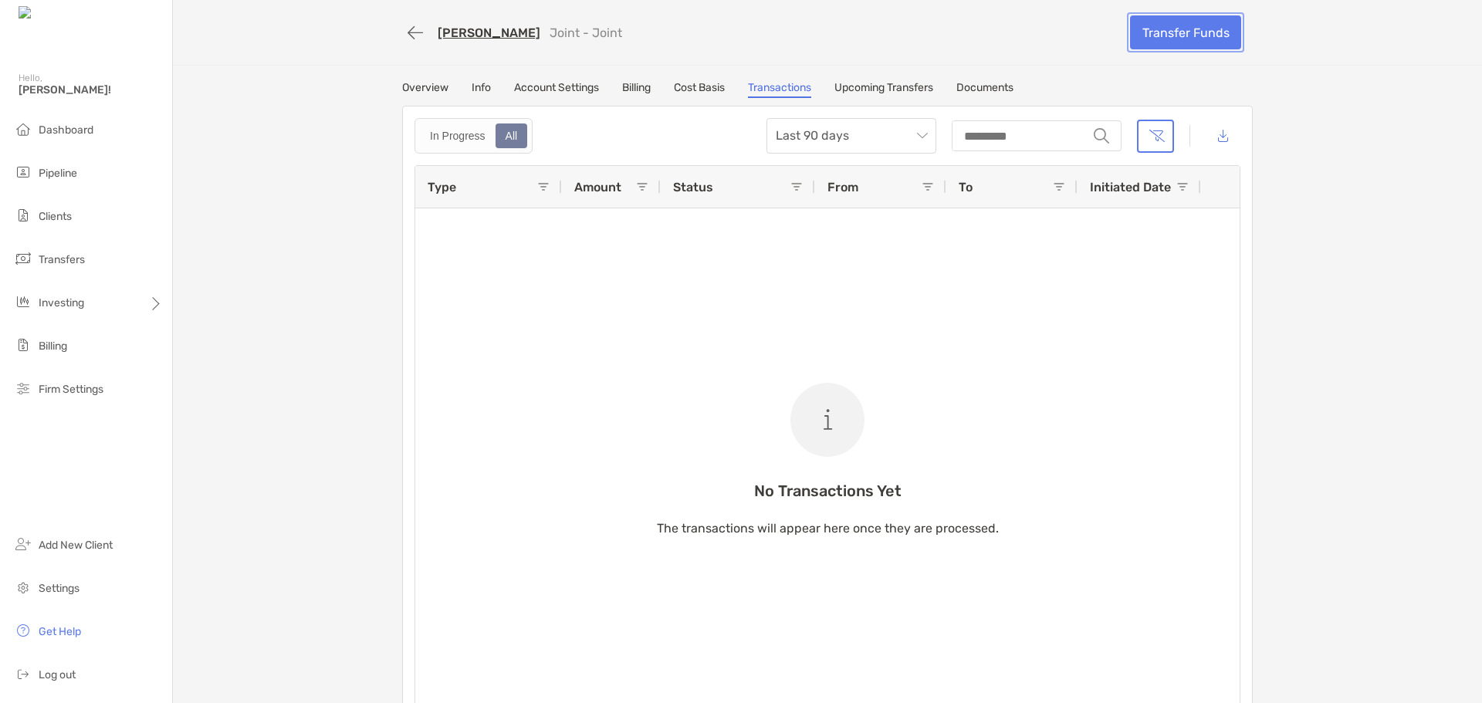
click at [1172, 26] on link "Transfer Funds" at bounding box center [1185, 32] width 111 height 34
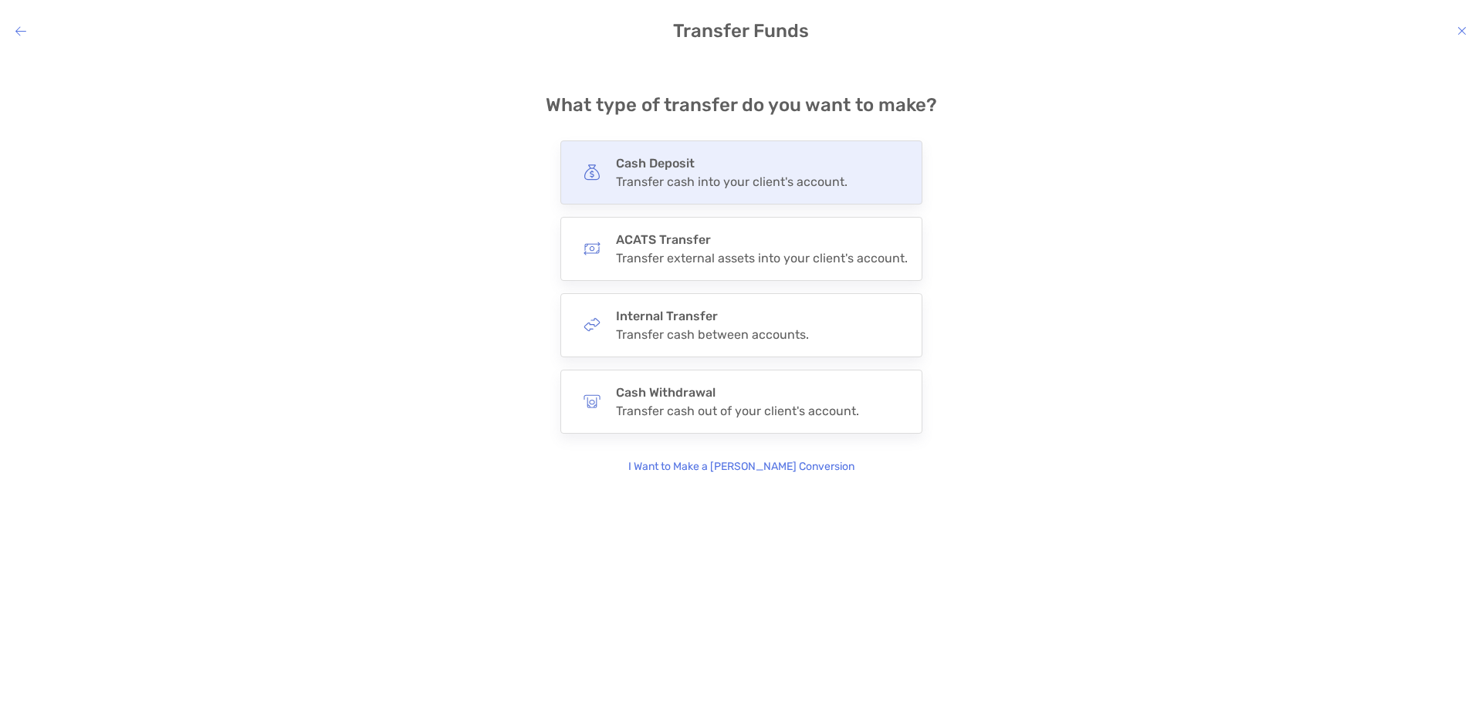
click at [677, 178] on div "Transfer cash into your client's account." at bounding box center [732, 181] width 232 height 15
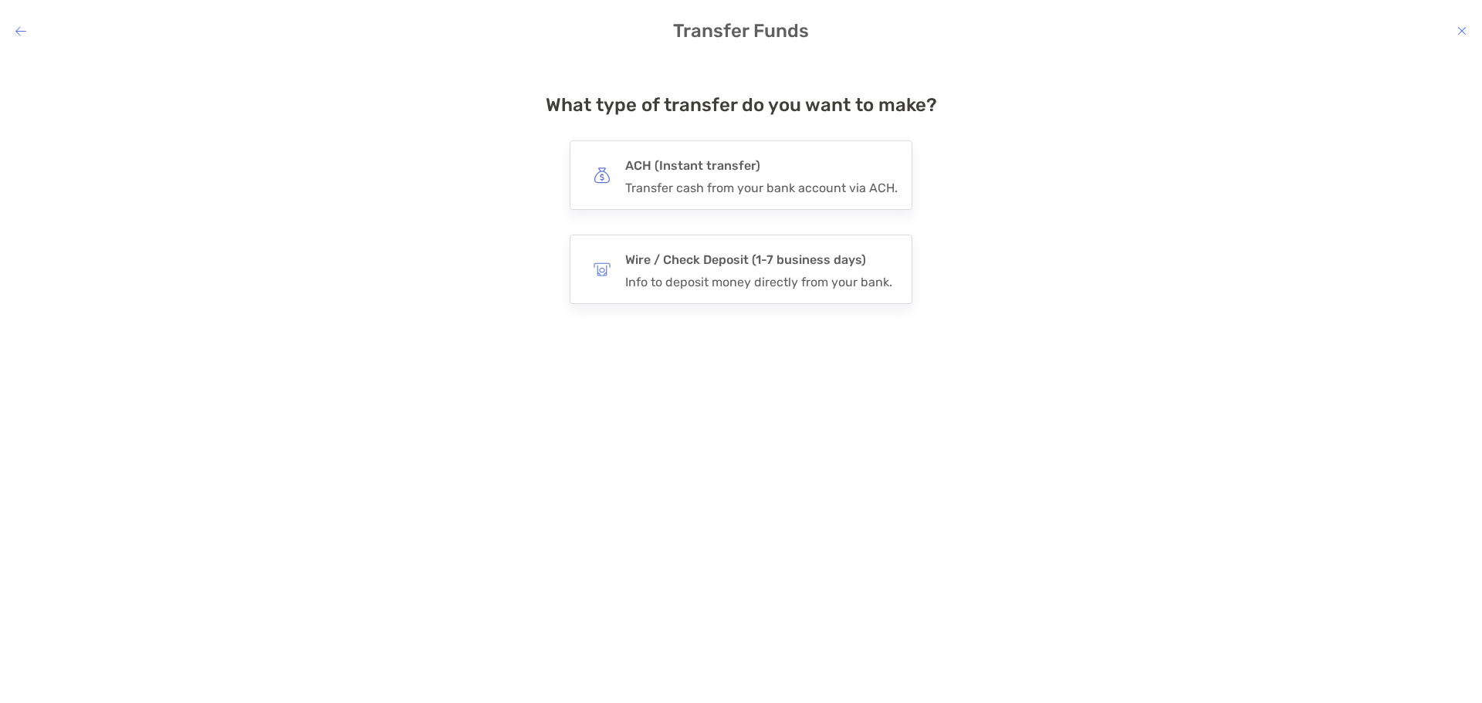
click at [677, 178] on div "ACH (Instant transfer) Transfer cash from your bank account via ACH." at bounding box center [761, 175] width 272 height 40
click at [0, 0] on input "***" at bounding box center [0, 0] width 0 height 0
